Goal: Find specific page/section: Find specific page/section

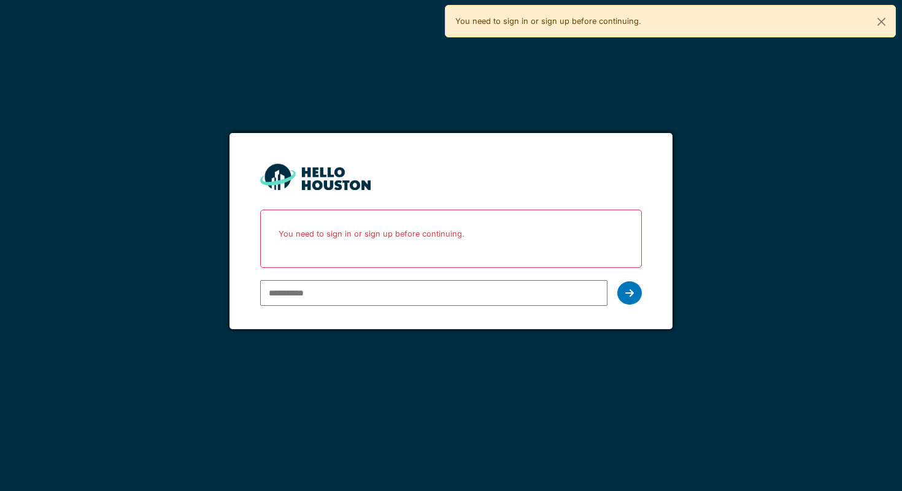
type input "**********"
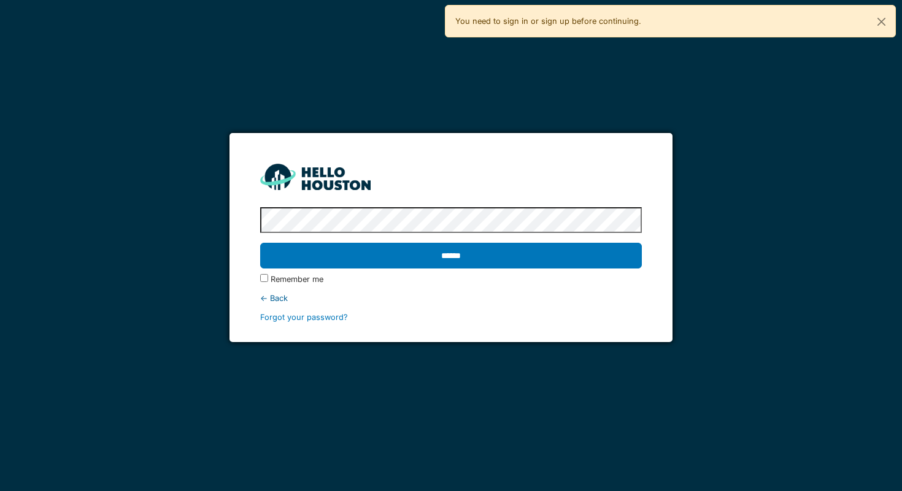
click at [260, 221] on protonpass-control-8b2b at bounding box center [260, 221] width 0 height 9
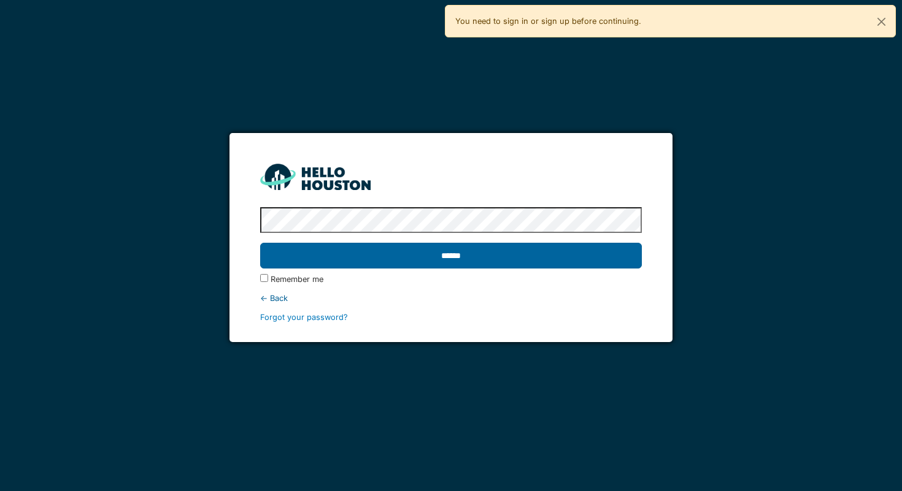
click at [456, 266] on input "******" at bounding box center [451, 256] width 382 height 26
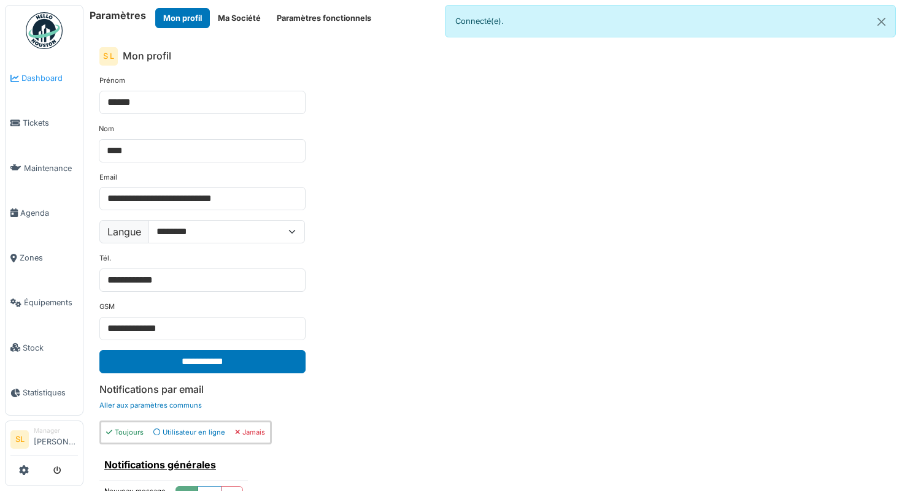
click at [56, 82] on span "Dashboard" at bounding box center [49, 78] width 56 height 12
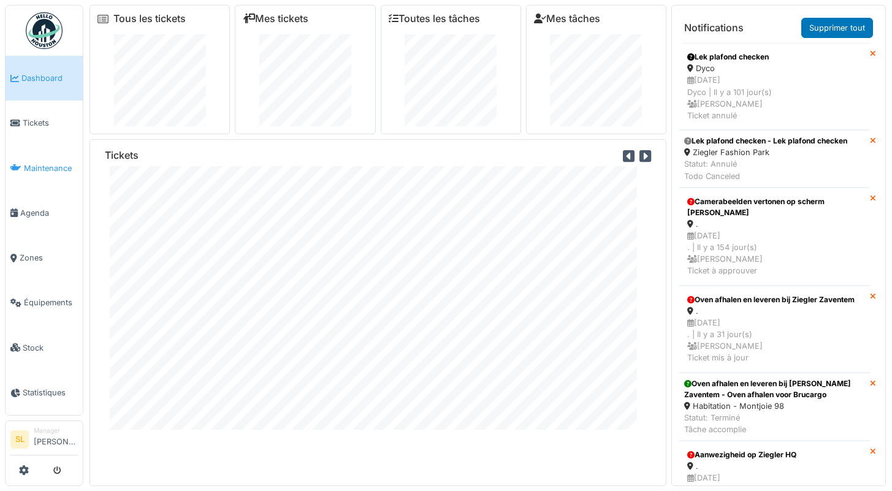
click at [52, 169] on span "Maintenance" at bounding box center [51, 169] width 54 height 12
click at [26, 245] on link "Zones" at bounding box center [44, 258] width 77 height 45
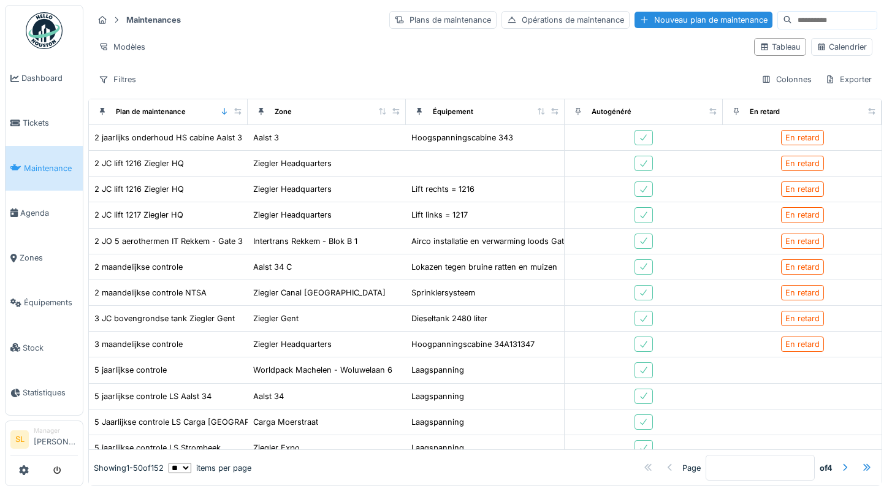
click at [792, 24] on input at bounding box center [834, 20] width 85 height 17
type input "********"
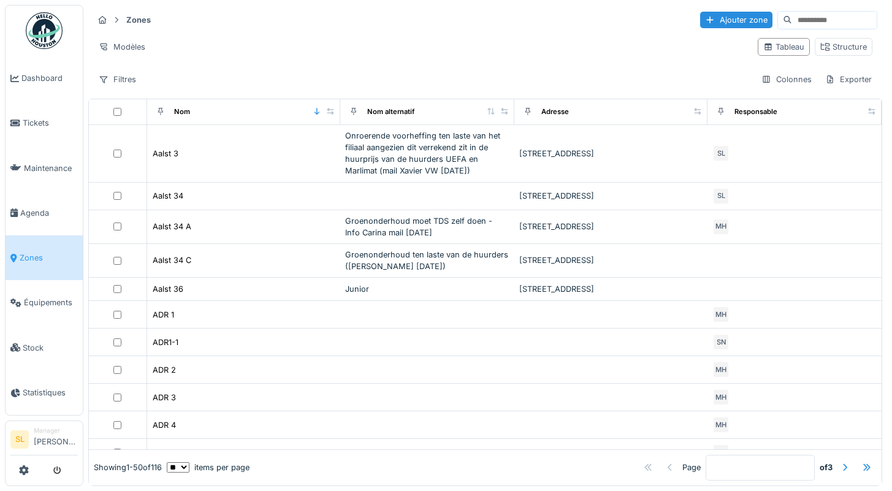
drag, startPoint x: 782, startPoint y: 25, endPoint x: 775, endPoint y: 16, distance: 11.4
click at [792, 25] on input at bounding box center [834, 20] width 85 height 17
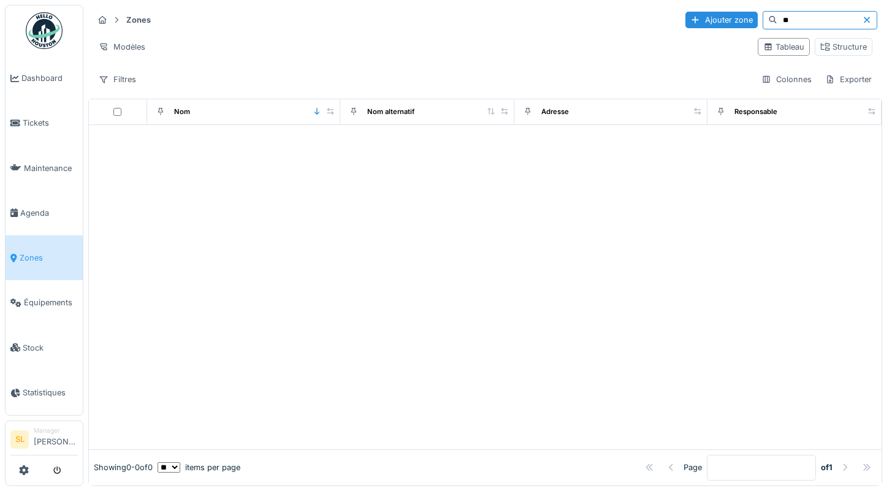
type input "*"
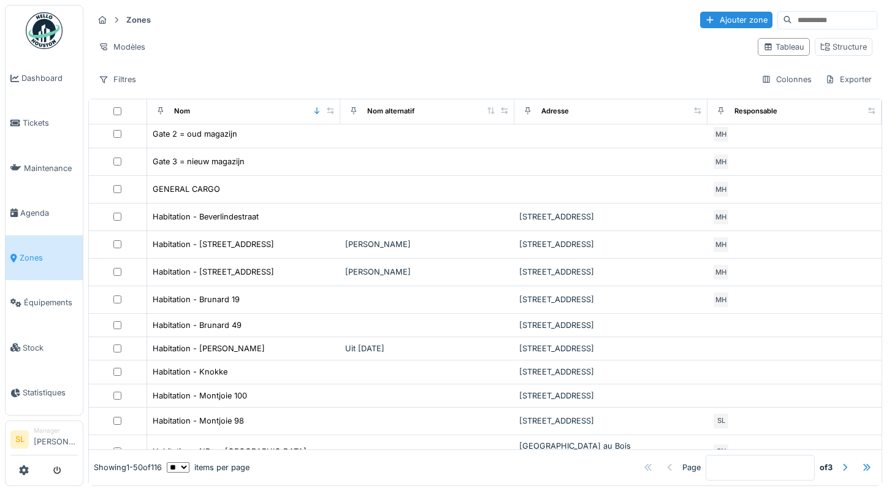
scroll to position [442, 0]
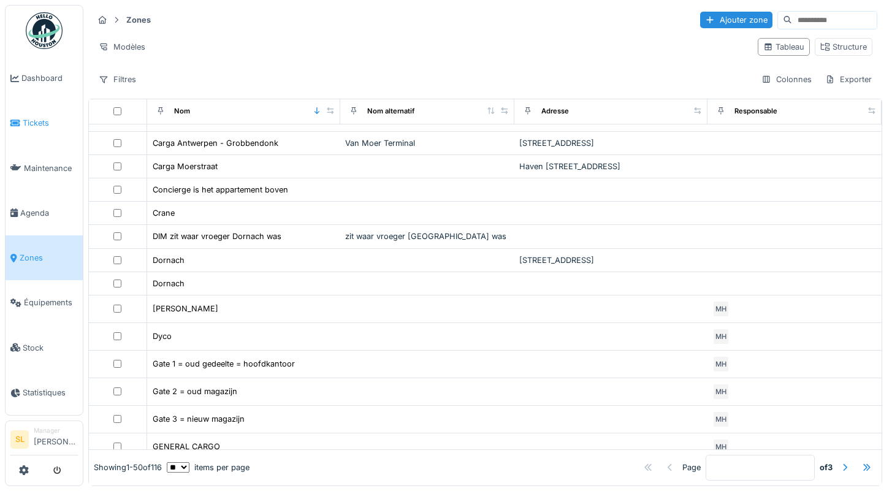
click at [62, 123] on span "Tickets" at bounding box center [50, 123] width 55 height 12
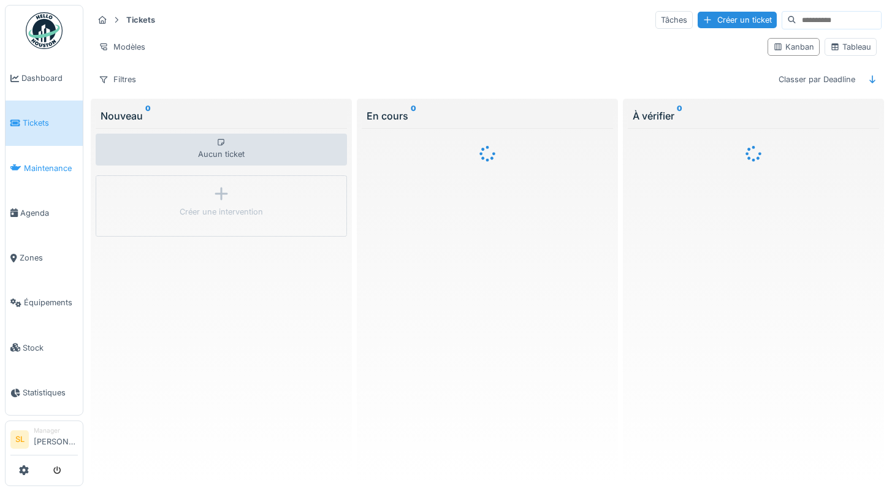
click at [61, 163] on span "Maintenance" at bounding box center [51, 169] width 54 height 12
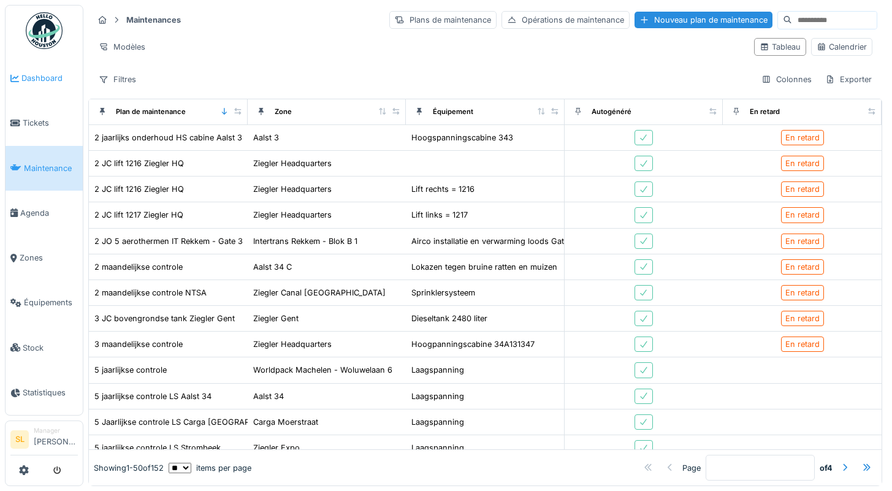
click at [39, 72] on span "Dashboard" at bounding box center [49, 78] width 56 height 12
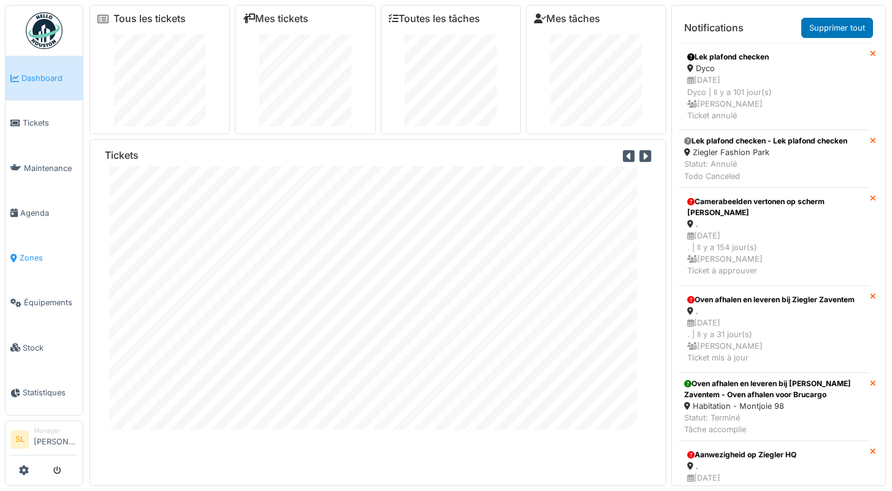
click at [46, 252] on span "Zones" at bounding box center [49, 258] width 58 height 12
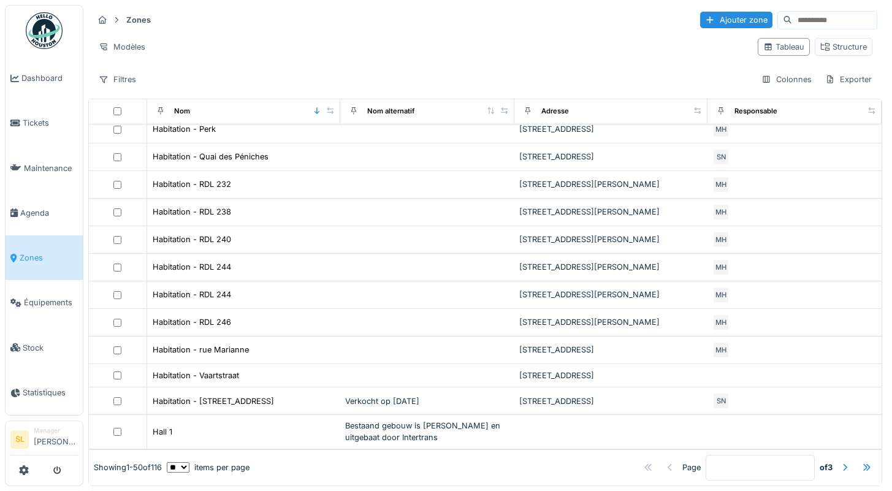
click at [793, 22] on input at bounding box center [834, 20] width 85 height 17
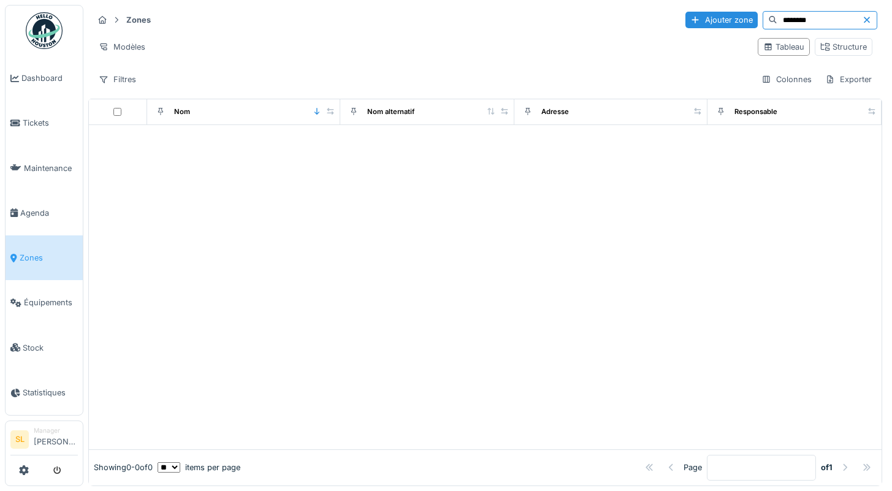
type input "********"
click at [51, 245] on link "Zones" at bounding box center [44, 258] width 77 height 45
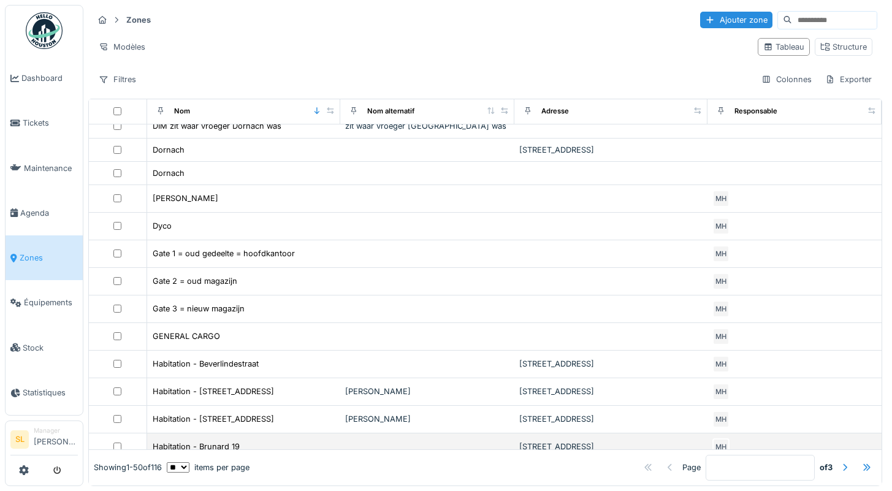
scroll to position [689, 0]
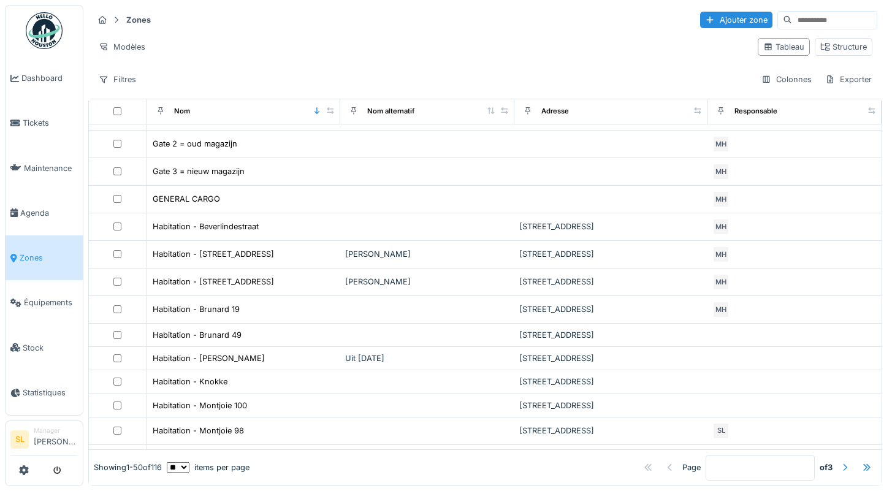
click at [840, 462] on div at bounding box center [845, 468] width 10 height 12
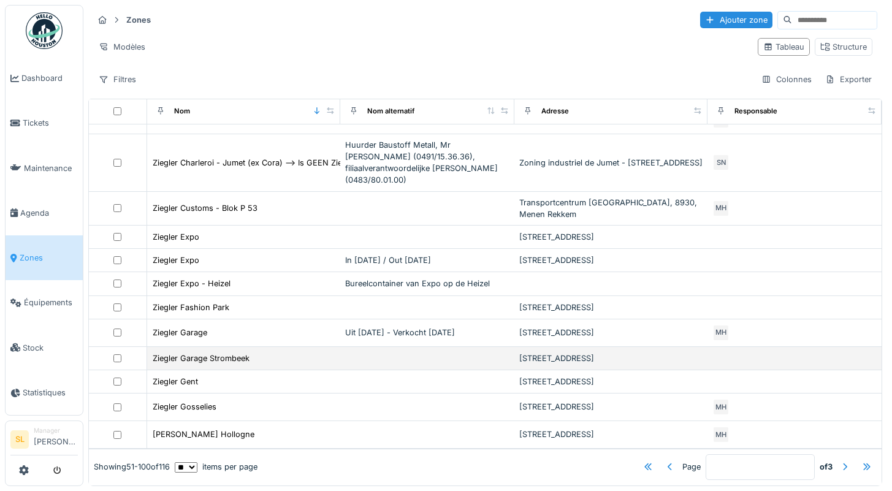
scroll to position [9, 0]
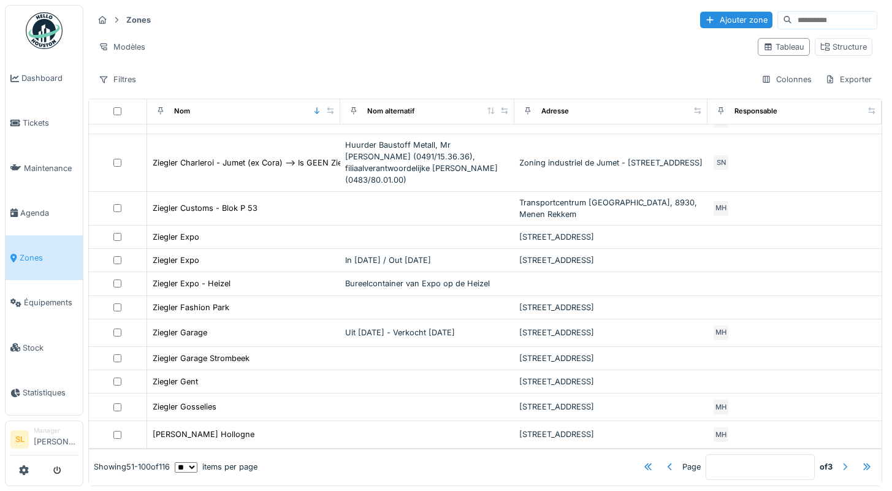
click at [840, 461] on div at bounding box center [845, 467] width 10 height 12
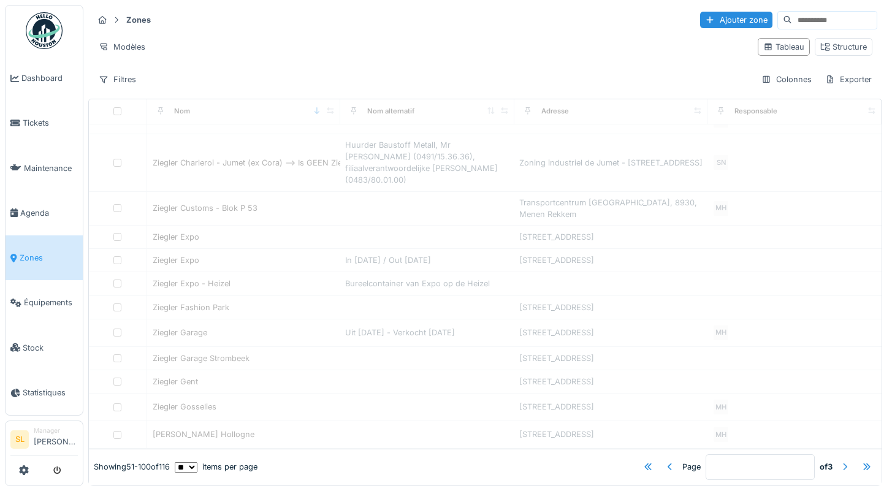
type input "*"
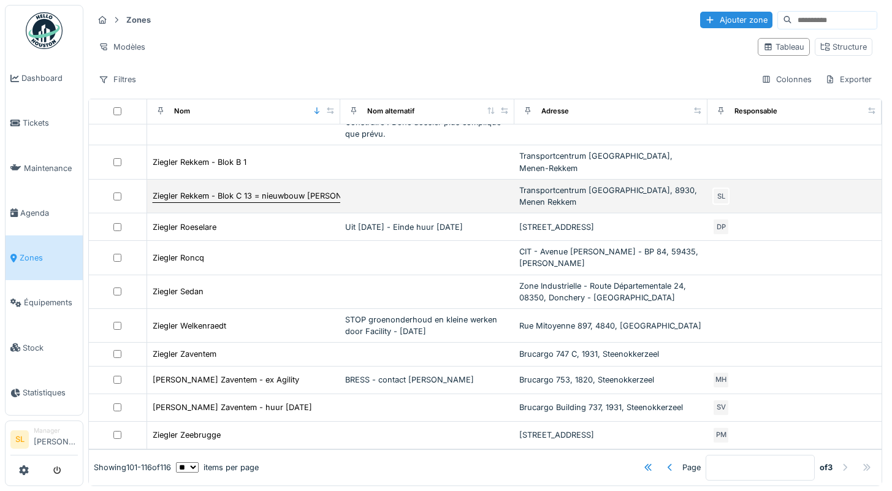
scroll to position [0, 0]
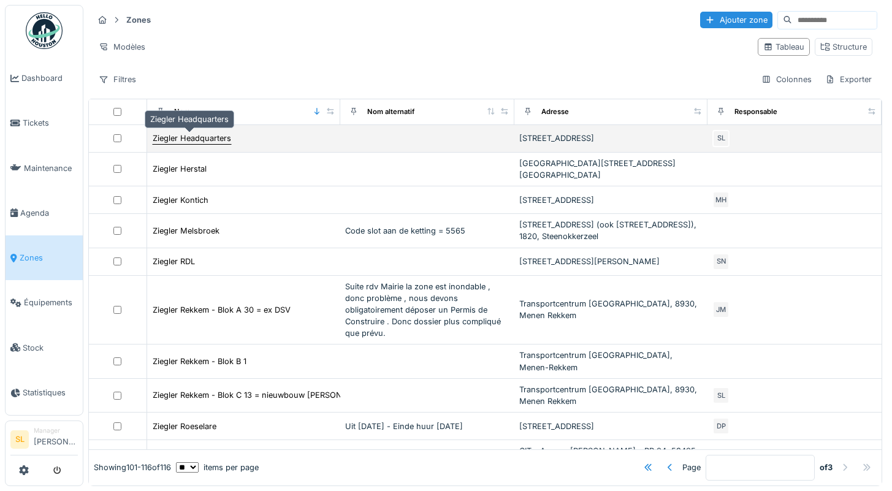
click at [209, 133] on div "Ziegler Headquarters" at bounding box center [192, 138] width 79 height 12
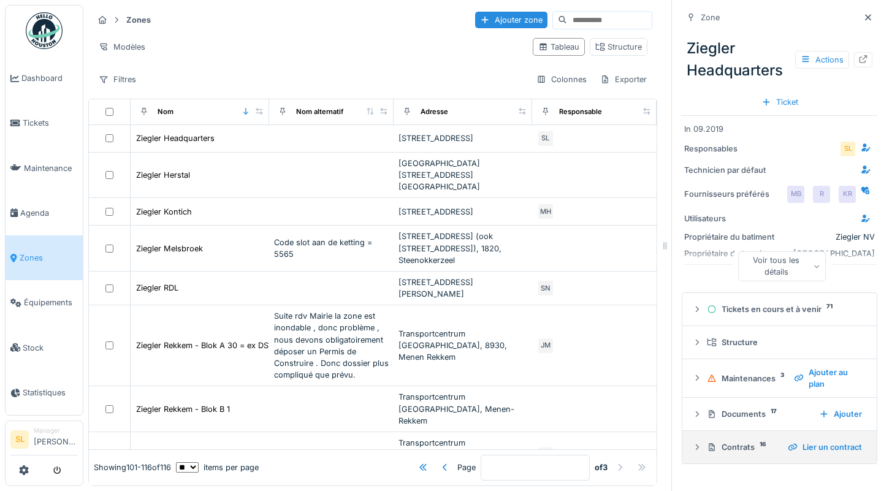
click at [734, 442] on div "Contrats 16" at bounding box center [742, 448] width 71 height 12
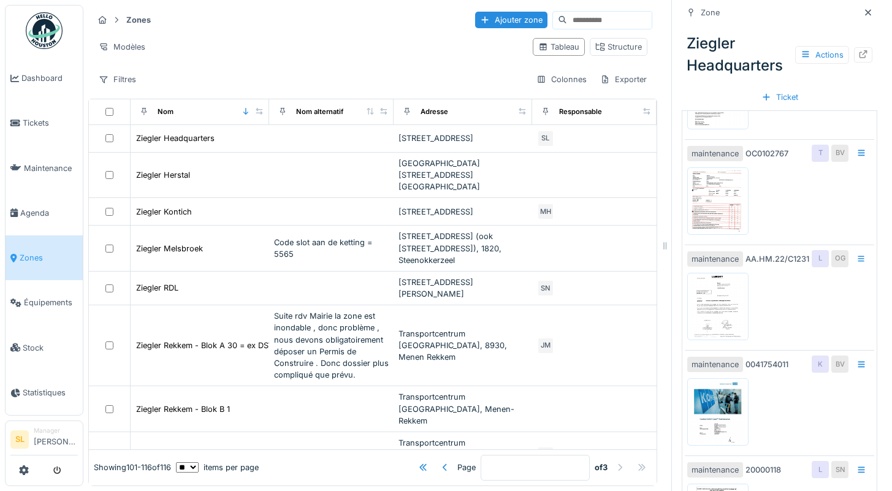
scroll to position [1186, 0]
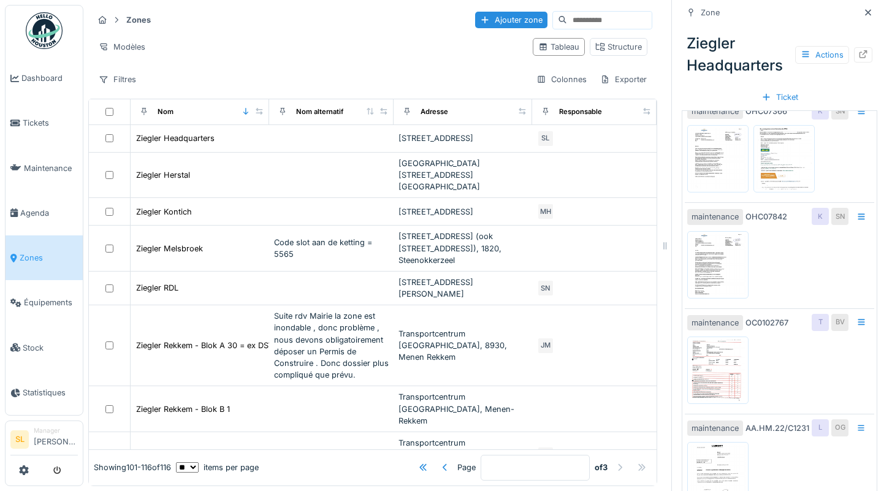
click at [716, 260] on img at bounding box center [718, 264] width 55 height 61
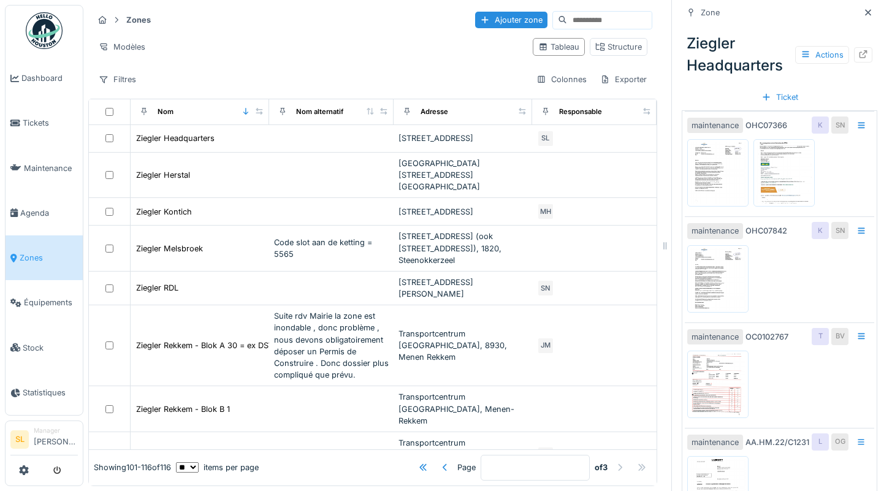
scroll to position [1079, 0]
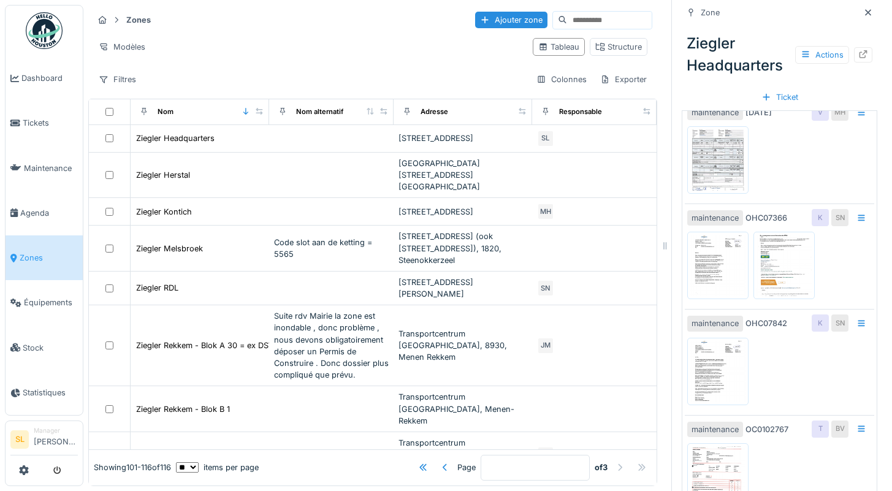
click at [727, 274] on img at bounding box center [718, 265] width 55 height 61
